Goal: Find specific page/section: Find specific page/section

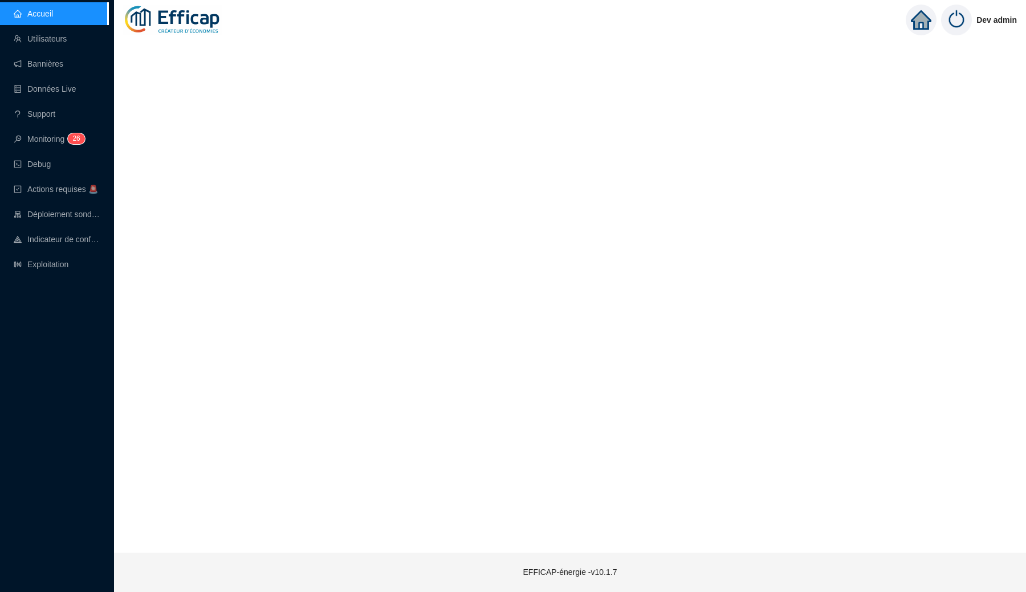
click at [133, 19] on img at bounding box center [172, 20] width 99 height 40
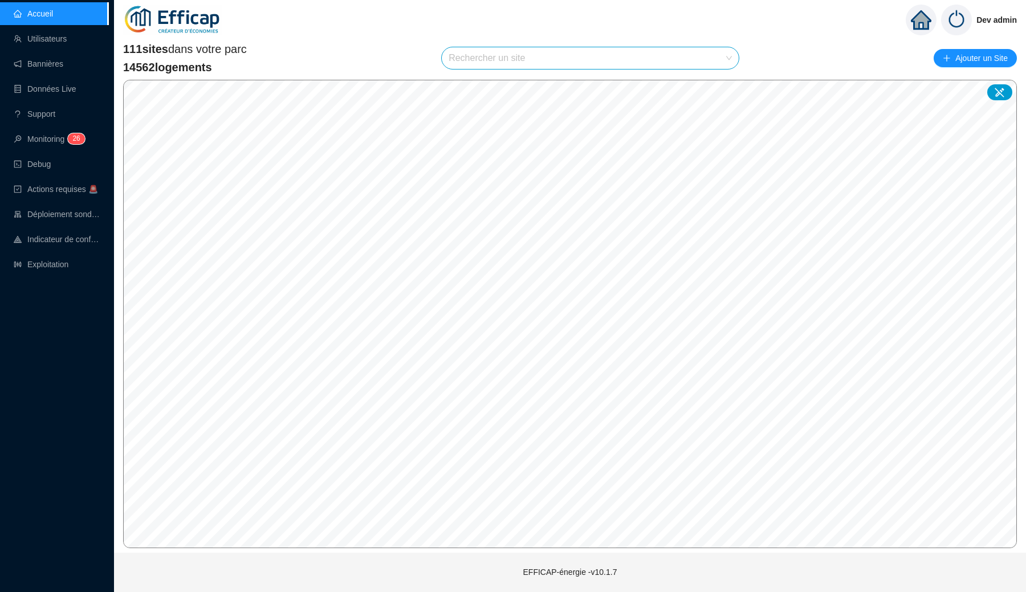
click at [133, 19] on img at bounding box center [172, 20] width 99 height 40
click at [53, 18] on link "Accueil" at bounding box center [33, 13] width 39 height 9
click at [116, 21] on link at bounding box center [172, 20] width 117 height 40
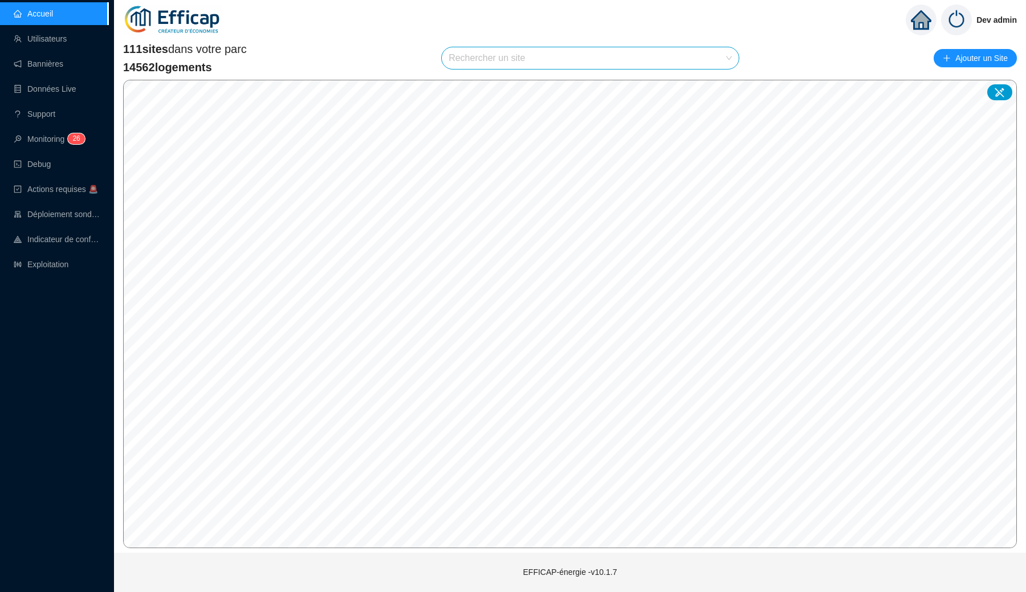
click at [228, 50] on span "111 sites dans votre parc" at bounding box center [185, 49] width 124 height 16
click at [208, 45] on span "111 sites dans votre parc" at bounding box center [185, 49] width 124 height 16
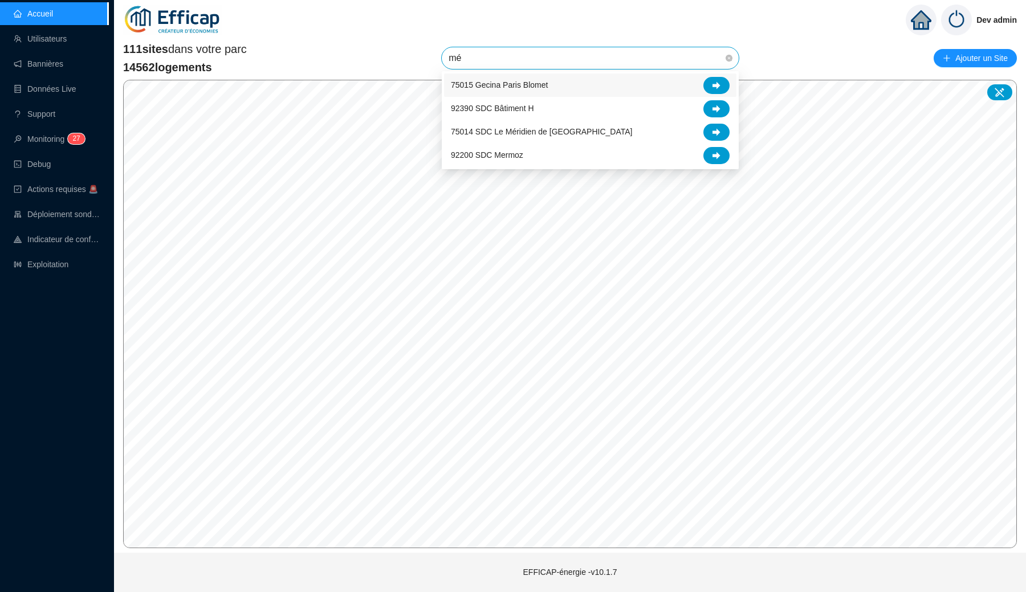
type input "mér"
